Goal: Task Accomplishment & Management: Manage account settings

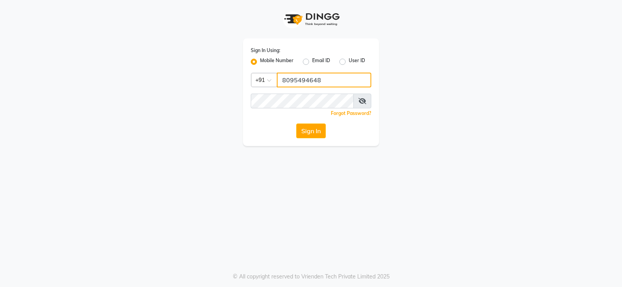
click at [319, 82] on input "8095494648" at bounding box center [324, 80] width 94 height 15
type input "8"
type input "8050798662"
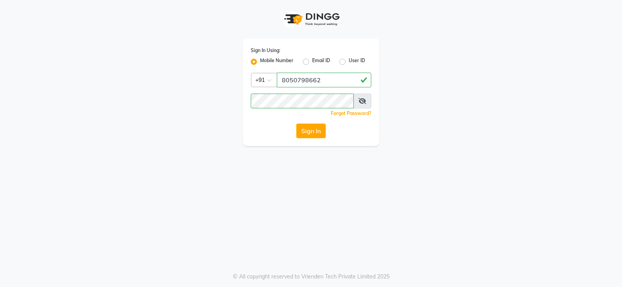
drag, startPoint x: 504, startPoint y: 168, endPoint x: 481, endPoint y: 161, distance: 24.0
click at [502, 168] on div "Sign In Using: Mobile Number Email ID User ID Country Code × [PHONE_NUMBER] Rem…" at bounding box center [311, 143] width 622 height 287
click at [315, 133] on button "Sign In" at bounding box center [311, 131] width 30 height 15
